Goal: Information Seeking & Learning: Check status

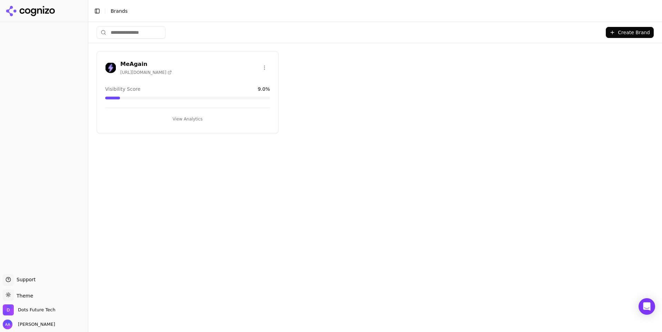
click at [188, 66] on div "MeAgain [URL][DOMAIN_NAME]" at bounding box center [187, 67] width 165 height 15
click at [143, 66] on h3 "MeAgain" at bounding box center [145, 64] width 51 height 8
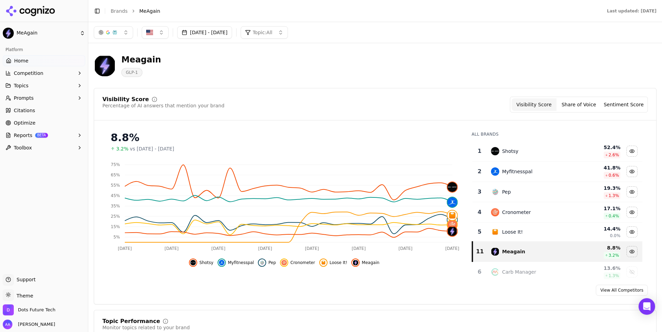
click at [198, 32] on button "[DATE] - [DATE]" at bounding box center [204, 32] width 55 height 12
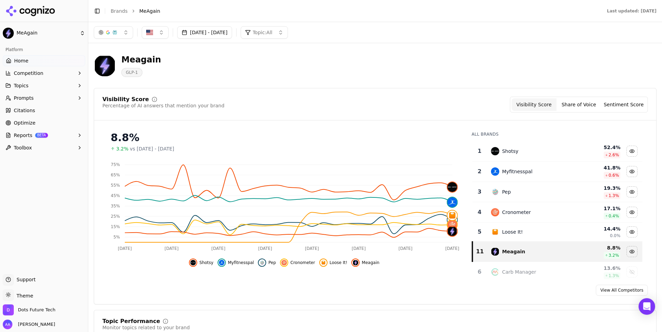
click at [232, 33] on button "[DATE] - [DATE]" at bounding box center [204, 32] width 55 height 12
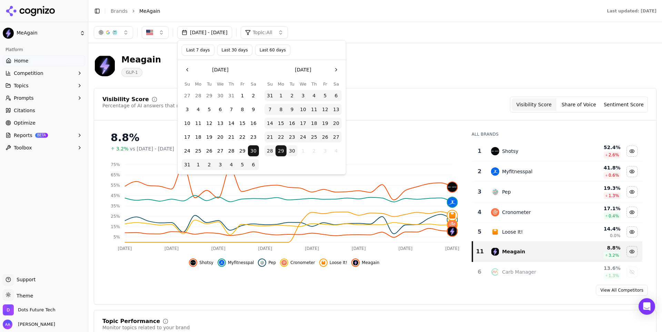
click at [295, 151] on button "30" at bounding box center [292, 150] width 11 height 11
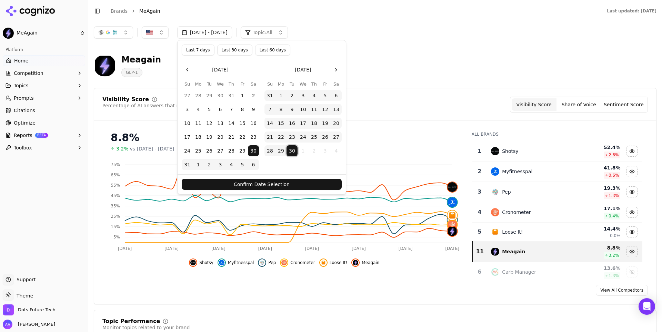
click at [299, 183] on button "Confirm Date Selection" at bounding box center [262, 184] width 160 height 11
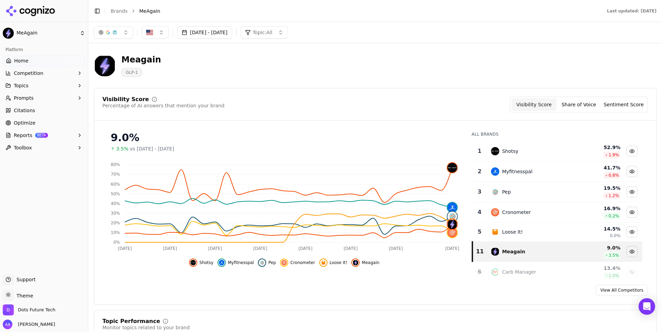
click at [332, 266] on button "Loose It!" at bounding box center [333, 262] width 28 height 8
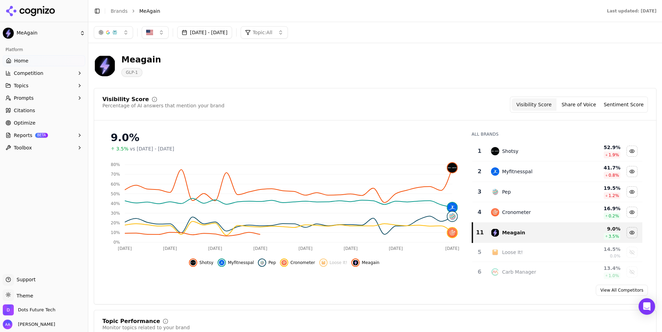
click at [288, 259] on button "Cronometer" at bounding box center [297, 262] width 35 height 8
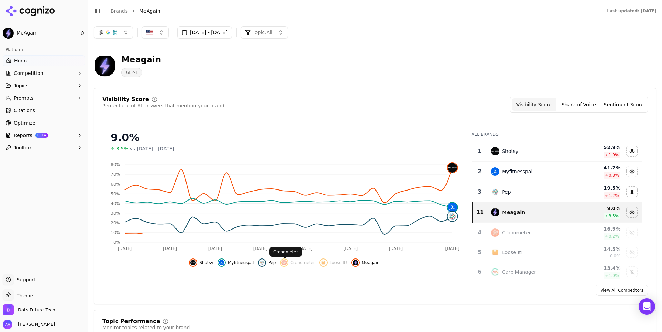
click at [257, 261] on div "Shotsy Myfitnesspal Pep Cronometer Loose It! [GEOGRAPHIC_DATA]" at bounding box center [284, 260] width 364 height 12
click at [268, 264] on button "Pep" at bounding box center [267, 262] width 18 height 8
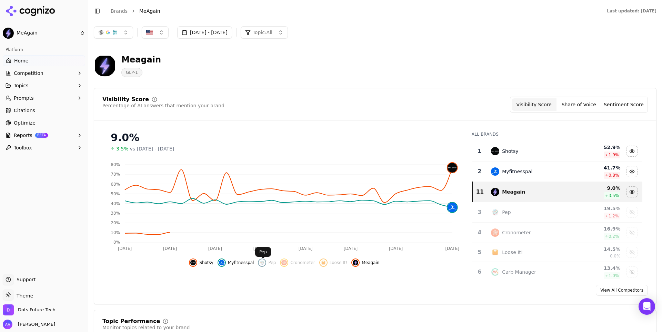
click at [242, 264] on span "Myfitnesspal" at bounding box center [241, 263] width 26 height 6
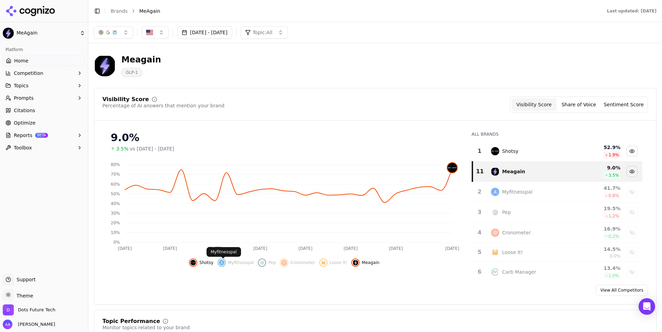
click at [206, 264] on span "Shotsy" at bounding box center [206, 263] width 14 height 6
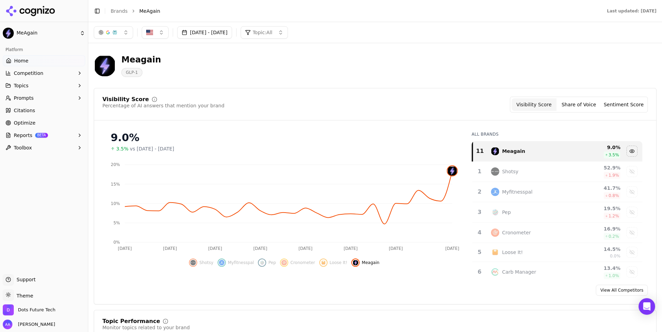
click at [232, 31] on button "[DATE] - [DATE]" at bounding box center [204, 32] width 55 height 12
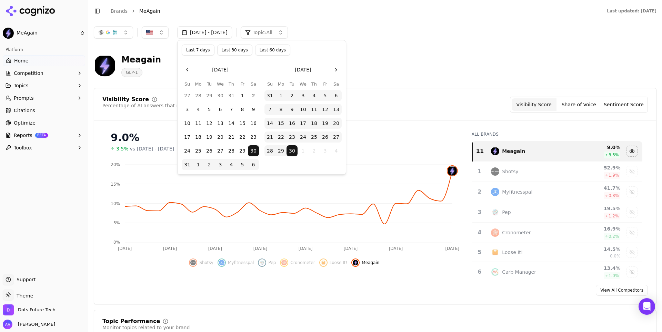
click at [294, 151] on button "30" at bounding box center [292, 150] width 11 height 11
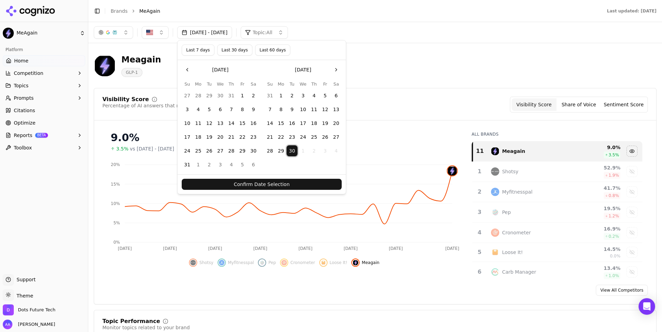
click at [299, 183] on button "Confirm Date Selection" at bounding box center [262, 184] width 160 height 11
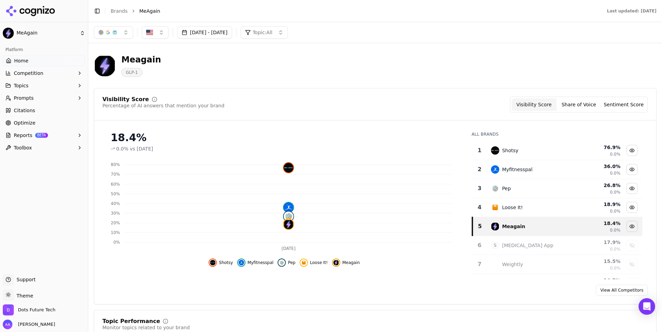
click at [232, 36] on button "[DATE] - [DATE]" at bounding box center [204, 32] width 55 height 12
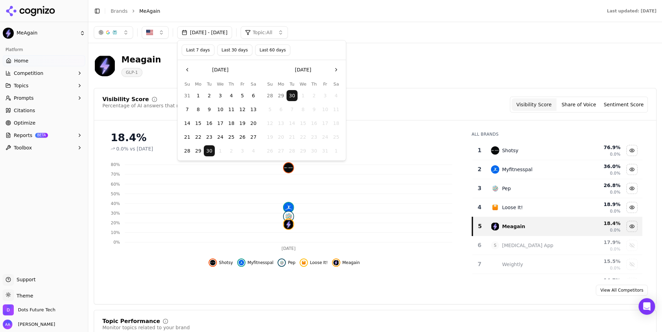
click at [224, 49] on button "Last 30 days" at bounding box center [234, 49] width 35 height 11
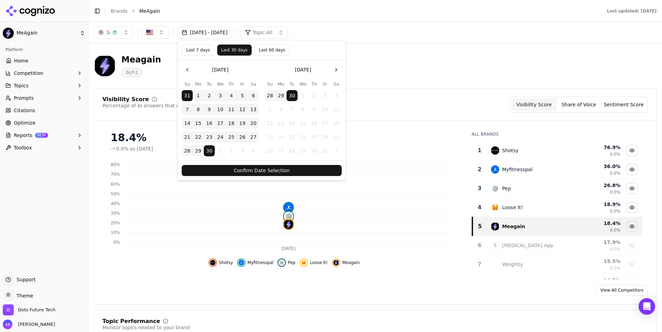
click at [251, 167] on button "Confirm Date Selection" at bounding box center [262, 170] width 160 height 11
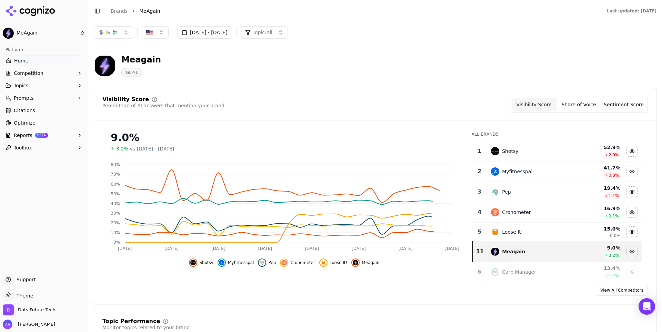
click at [342, 264] on span "Loose It!" at bounding box center [339, 263] width 18 height 6
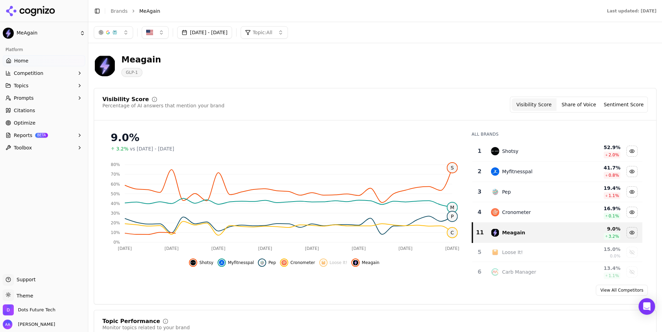
click at [297, 264] on span "Cronometer" at bounding box center [302, 263] width 24 height 6
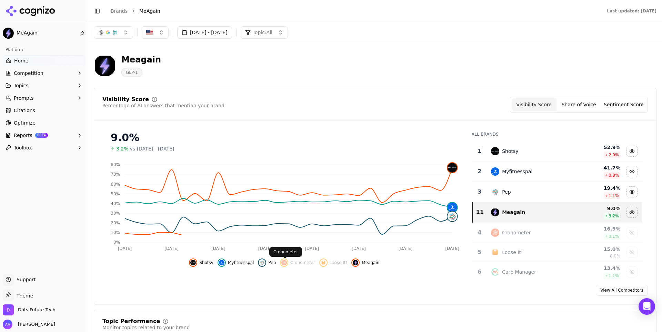
click at [267, 265] on button "Pep" at bounding box center [267, 262] width 18 height 8
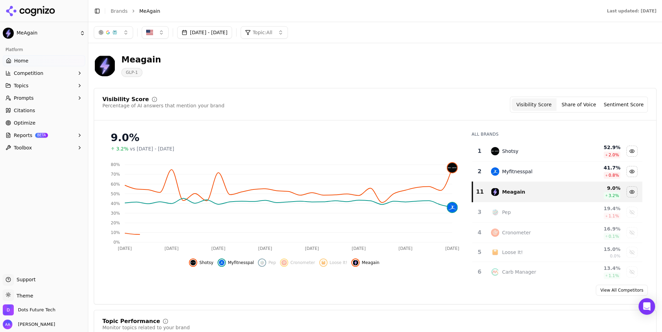
click at [232, 266] on button "Myfitnesspal" at bounding box center [236, 262] width 37 height 8
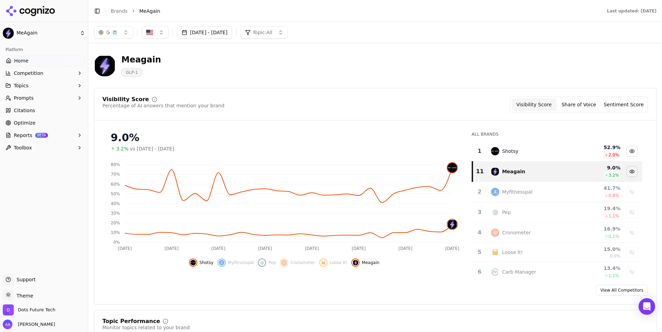
click at [206, 265] on span "Shotsy" at bounding box center [206, 263] width 14 height 6
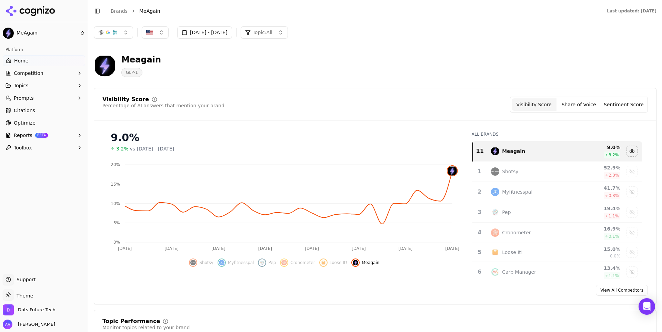
click at [591, 112] on div "Visibility Score Share of Voice Sentiment Score" at bounding box center [579, 105] width 138 height 16
click at [584, 106] on button "Share of Voice" at bounding box center [579, 104] width 45 height 12
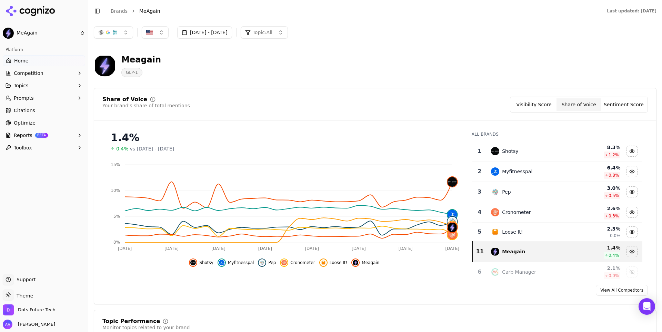
click at [537, 107] on button "Visibility Score" at bounding box center [534, 104] width 45 height 12
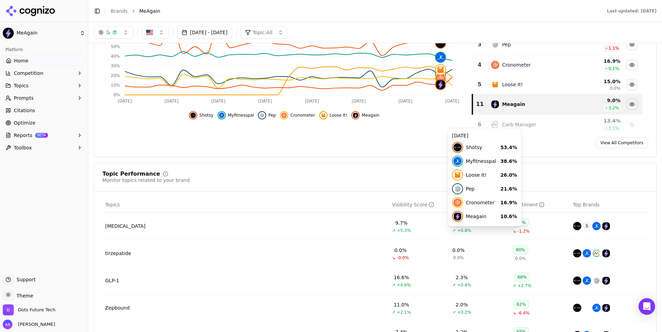
scroll to position [185, 0]
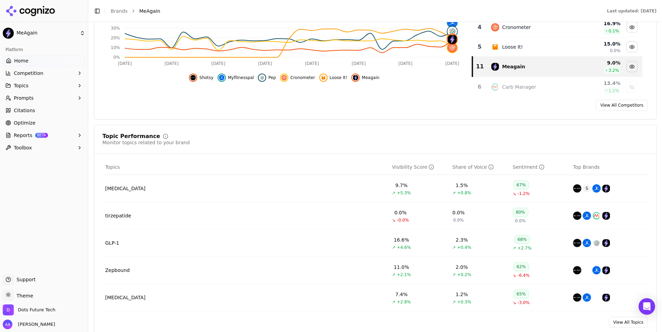
click at [317, 248] on td "GLP-1" at bounding box center [245, 242] width 287 height 27
click at [277, 244] on td "GLP-1" at bounding box center [245, 242] width 287 height 27
click at [158, 240] on td "GLP-1" at bounding box center [245, 242] width 287 height 27
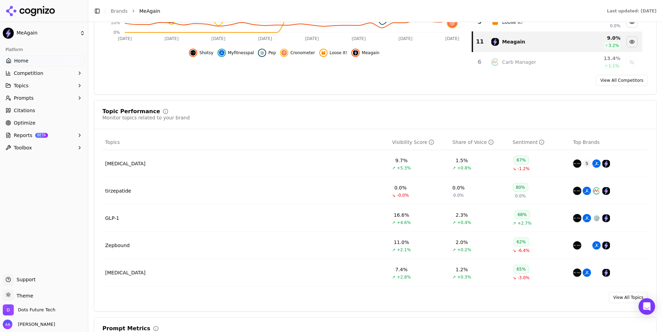
scroll to position [210, 0]
click at [87, 221] on button "Toggle Sidebar" at bounding box center [88, 166] width 6 height 332
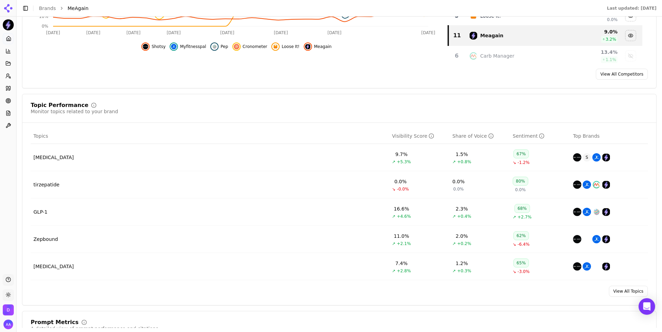
click at [43, 218] on td "GLP-1" at bounding box center [210, 211] width 359 height 27
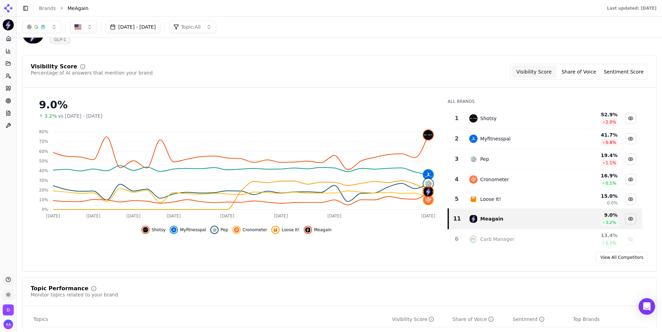
scroll to position [0, 0]
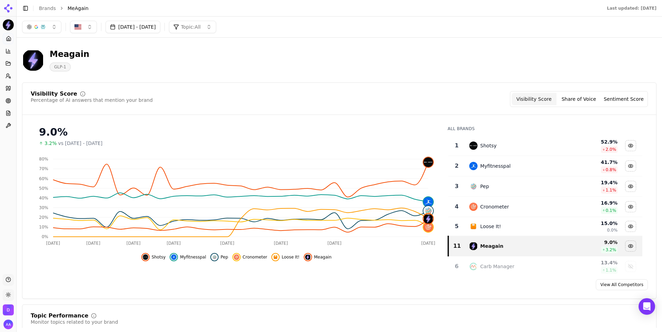
click at [20, 6] on div "Toggle Sidebar Brands MeAgain" at bounding box center [308, 8] width 582 height 10
click at [22, 7] on button "Toggle Sidebar" at bounding box center [26, 8] width 10 height 10
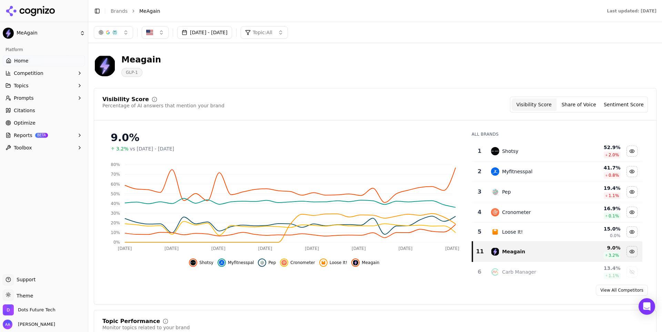
click at [38, 93] on button "Prompts" at bounding box center [44, 97] width 82 height 11
click at [51, 111] on span "Active" at bounding box center [44, 109] width 60 height 7
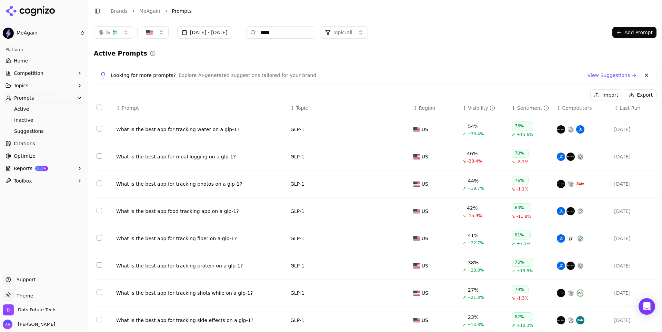
click at [231, 29] on button "[DATE] - [DATE]" at bounding box center [204, 32] width 55 height 12
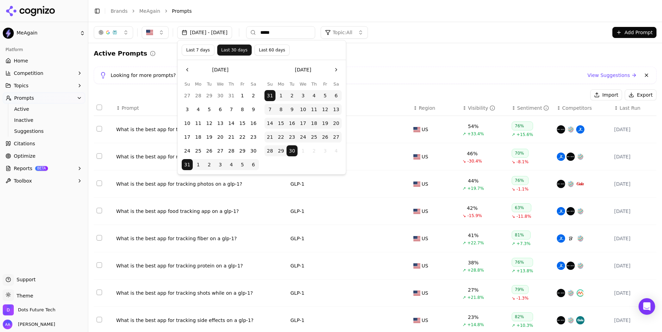
click at [206, 55] on button "Last 7 days" at bounding box center [198, 49] width 33 height 11
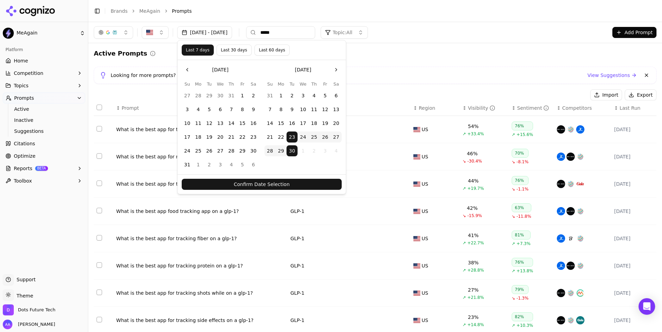
click at [278, 182] on button "Confirm Date Selection" at bounding box center [262, 184] width 160 height 11
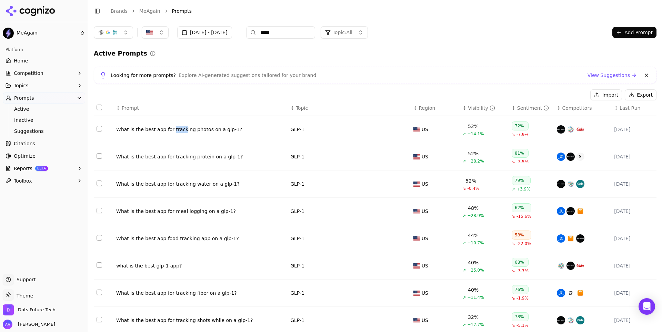
click at [24, 61] on span "Home" at bounding box center [21, 60] width 14 height 7
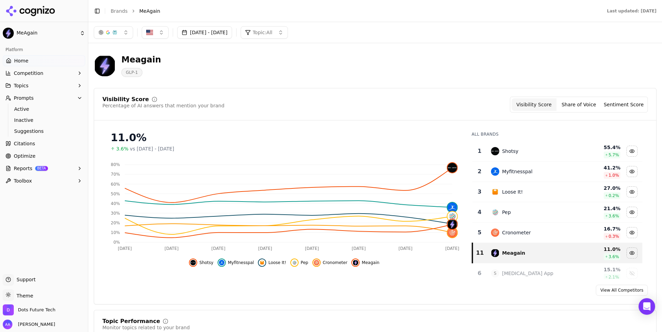
click at [232, 30] on button "[DATE] - [DATE]" at bounding box center [204, 32] width 55 height 12
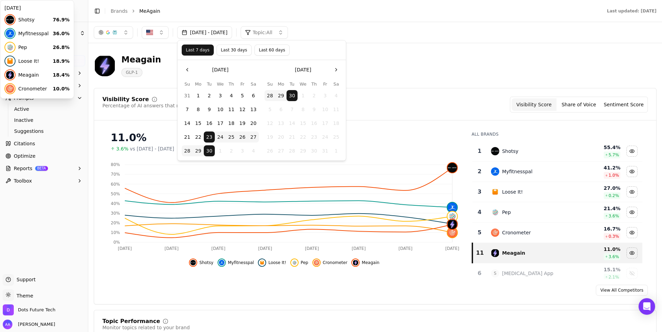
click at [455, 170] on img at bounding box center [453, 168] width 10 height 10
